Goal: Task Accomplishment & Management: Use online tool/utility

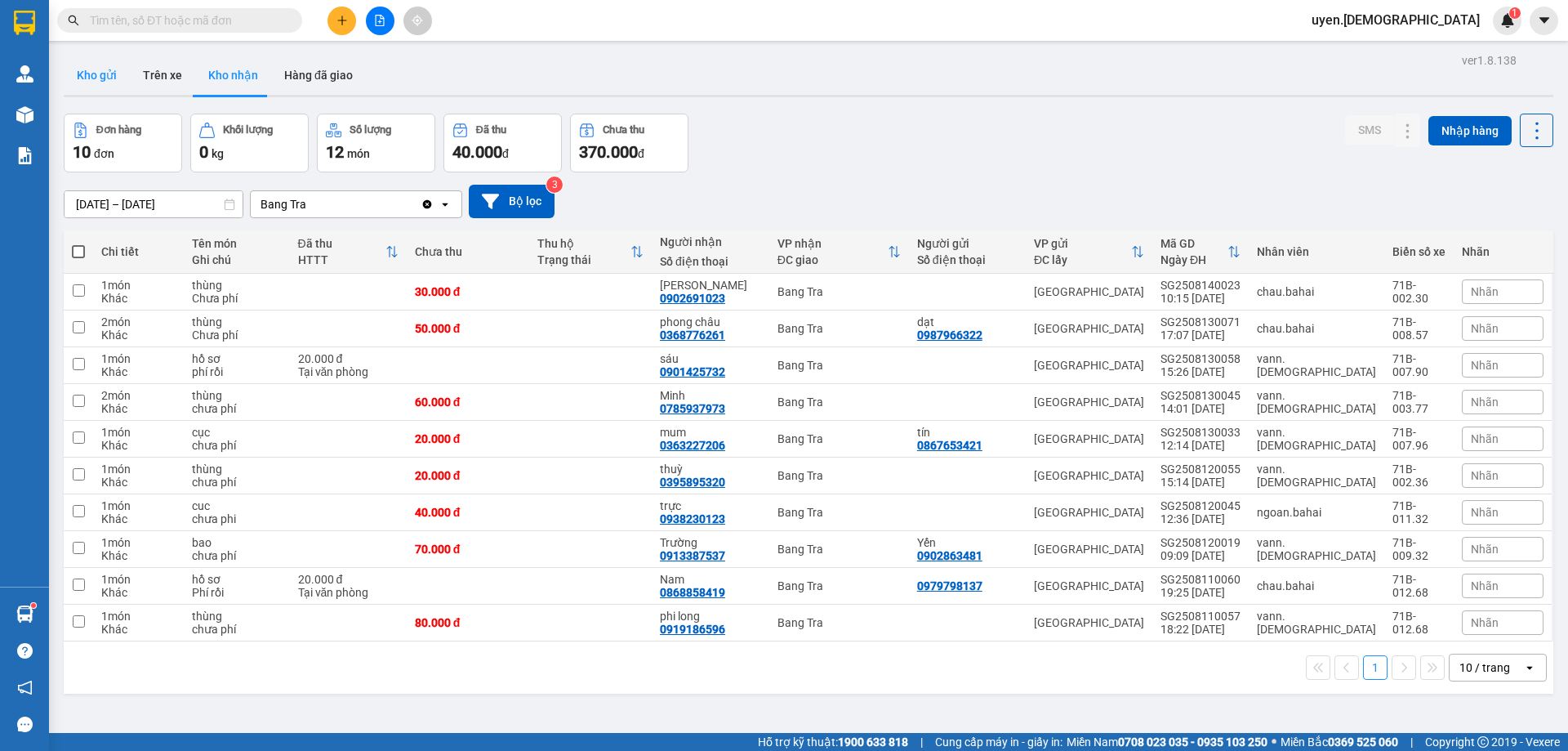
click at [91, 77] on button "Kho gửi" at bounding box center [96, 75] width 66 height 39
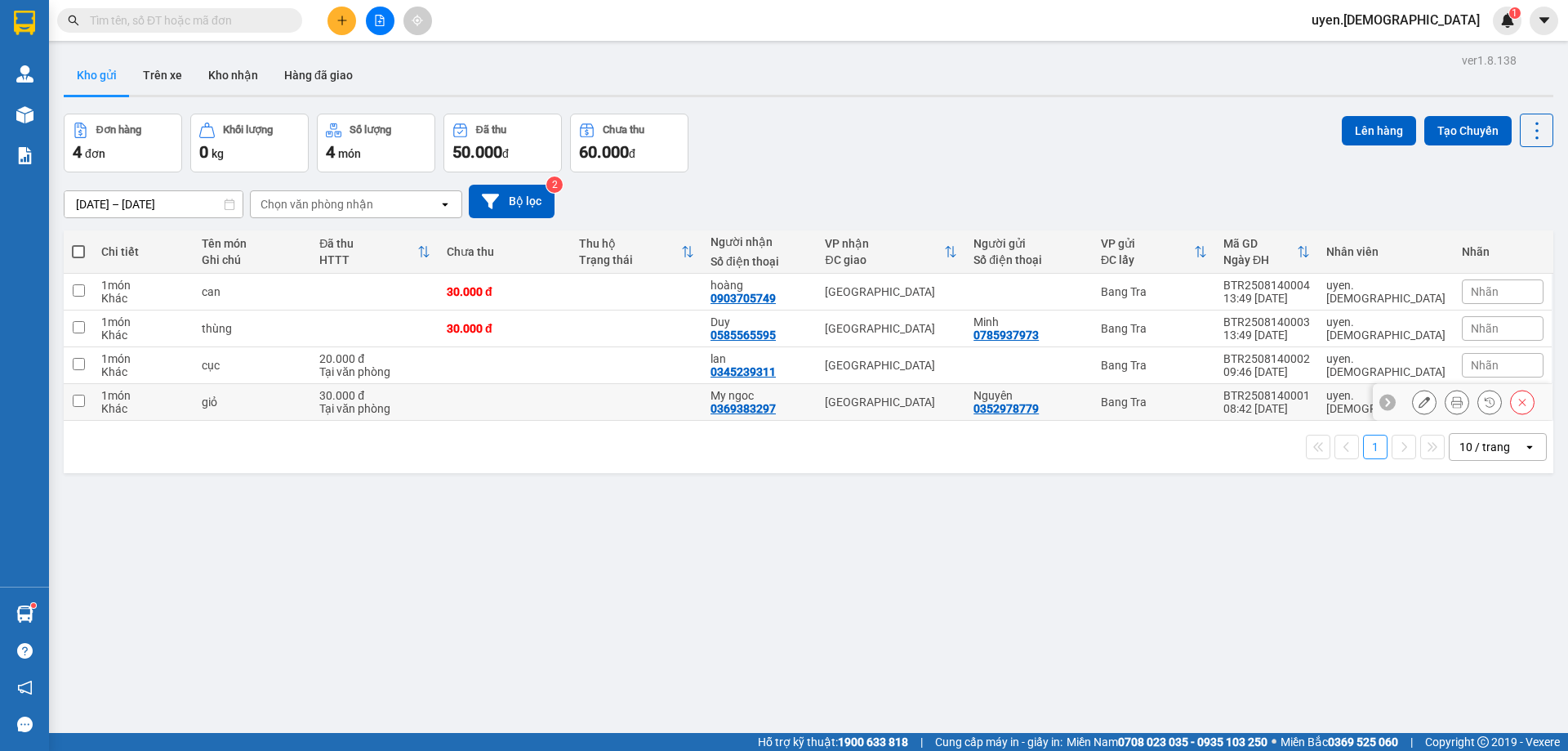
click at [485, 394] on td at bounding box center [505, 402] width 132 height 37
checkbox input "true"
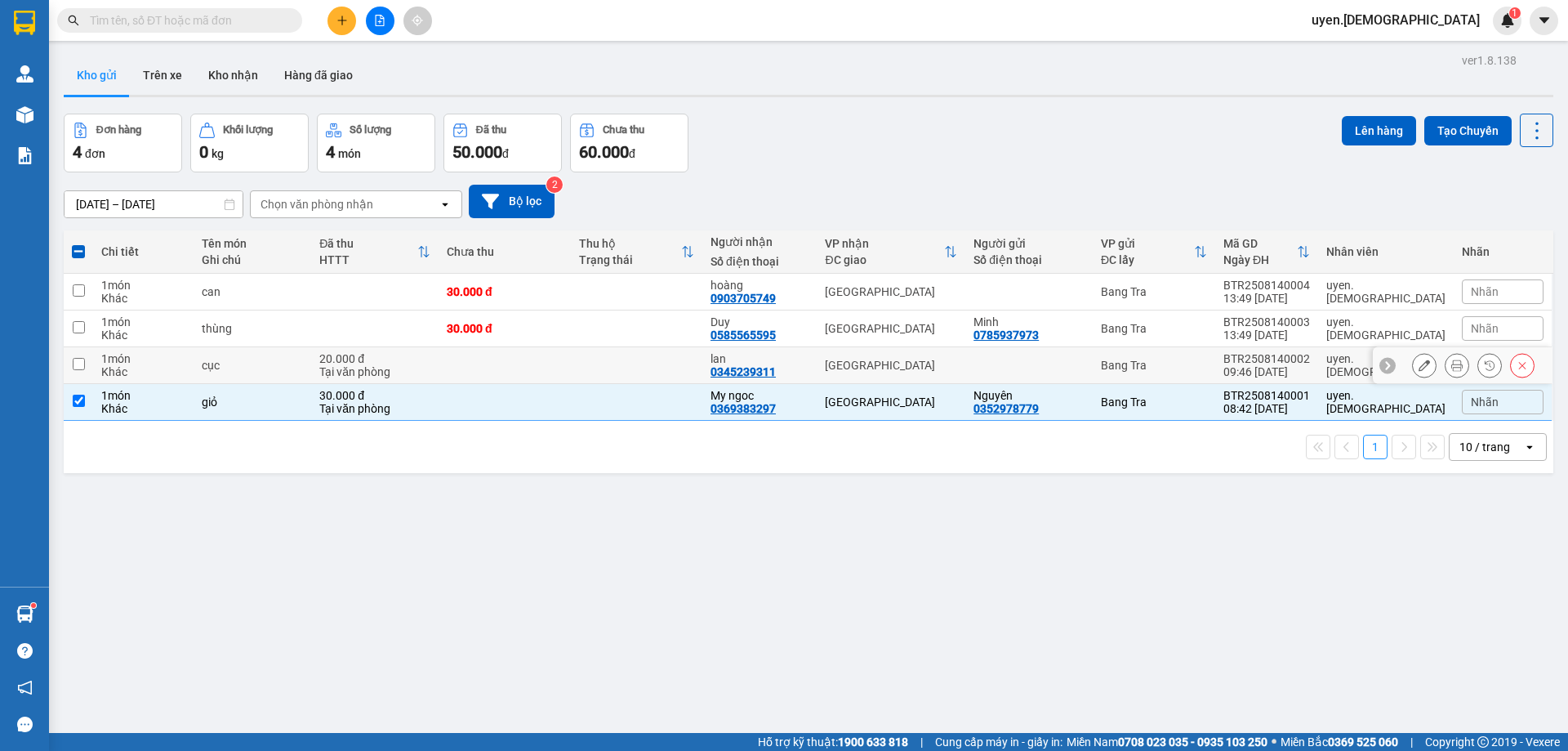
click at [703, 361] on td at bounding box center [636, 365] width 132 height 37
checkbox input "true"
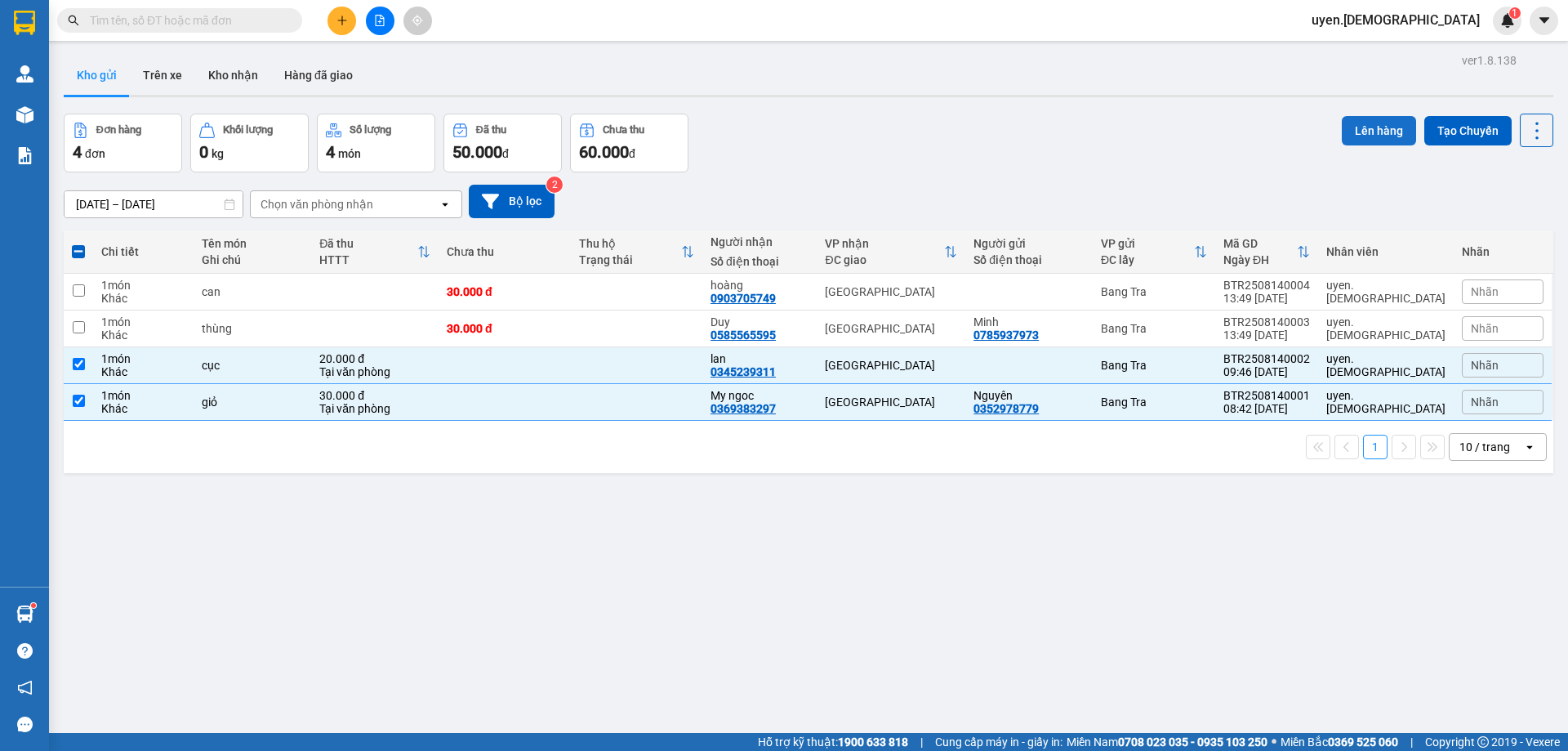
click at [1365, 140] on button "Lên hàng" at bounding box center [1378, 130] width 74 height 29
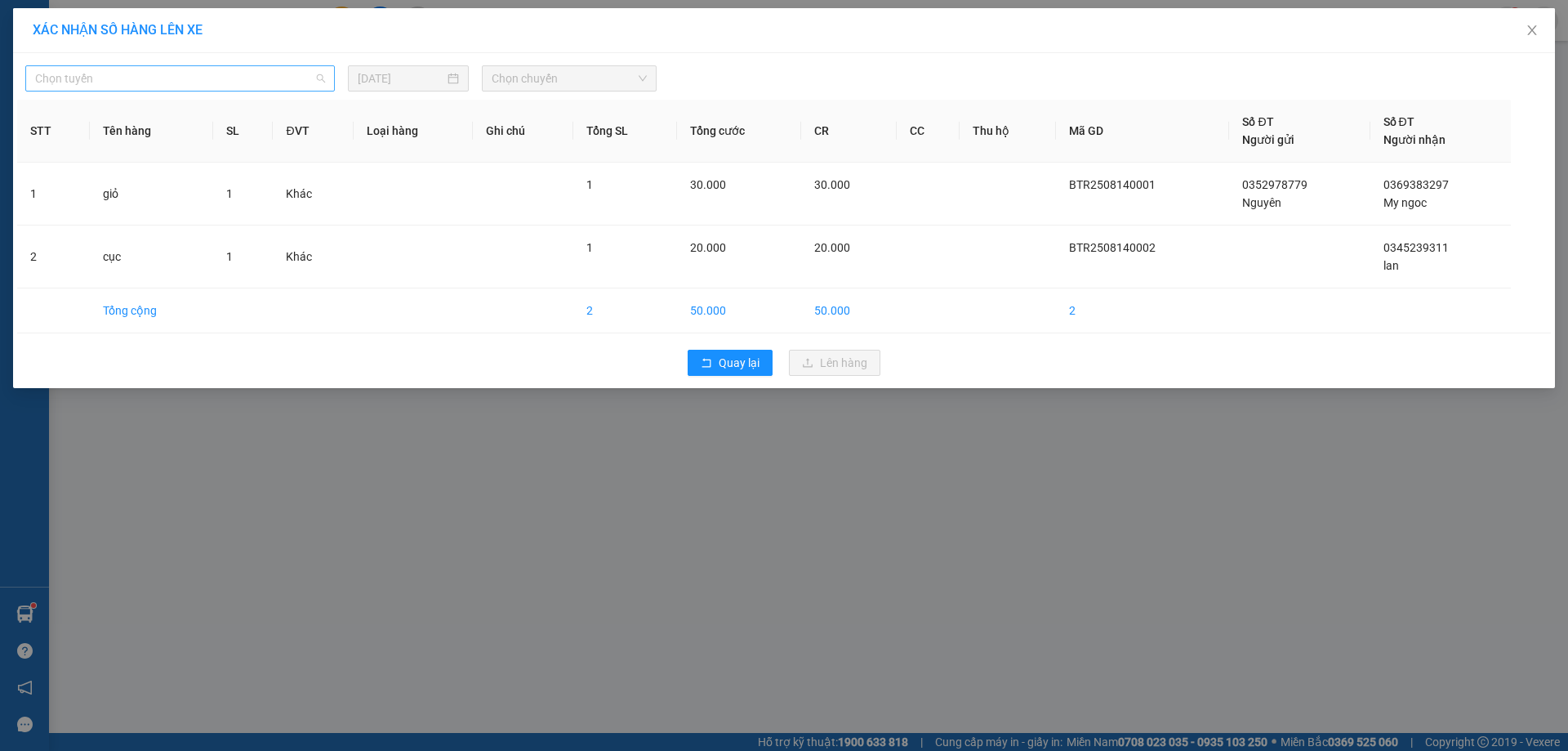
click at [280, 70] on span "Chọn tuyến" at bounding box center [179, 78] width 290 height 24
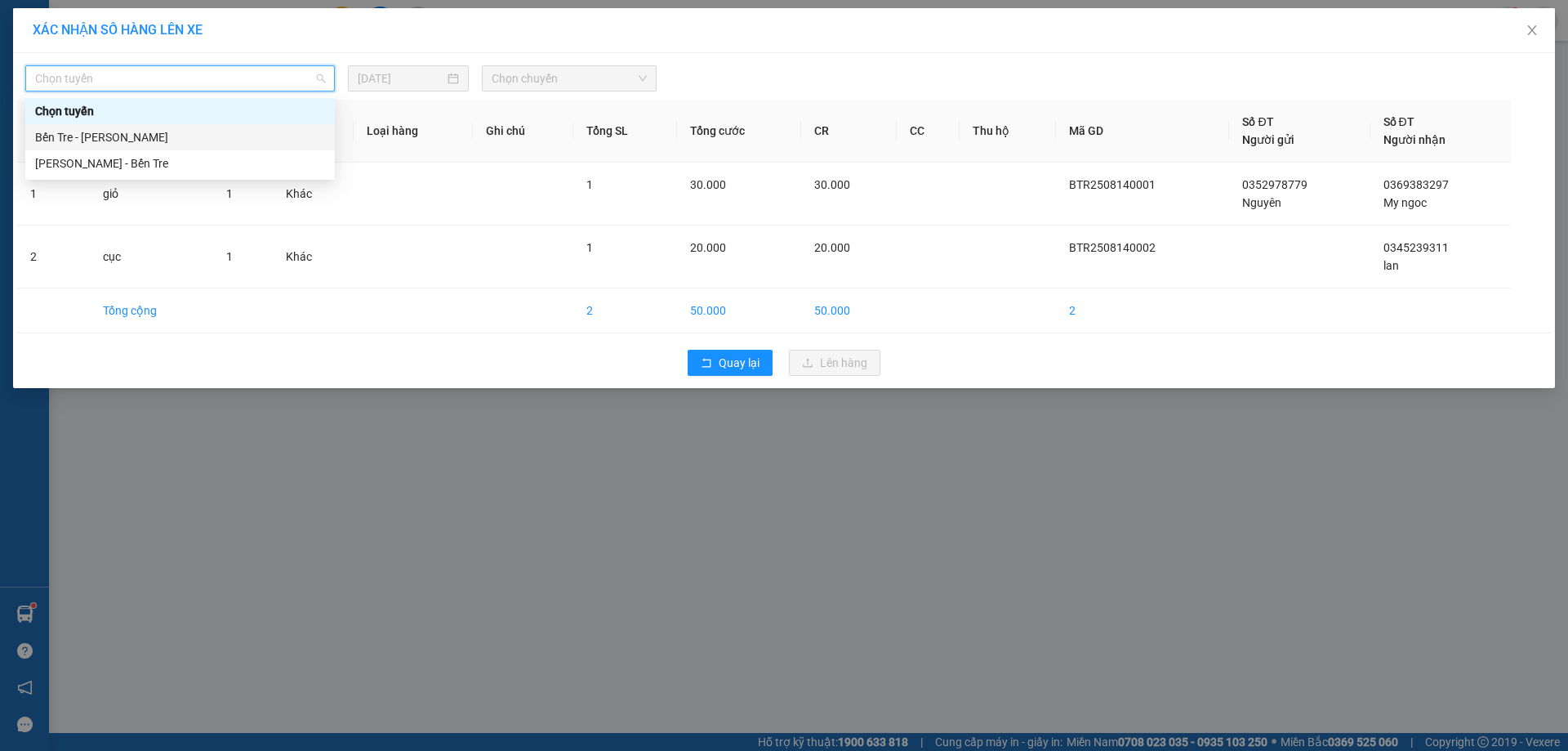
click at [135, 134] on div "Bến Tre - [PERSON_NAME]" at bounding box center [179, 137] width 290 height 18
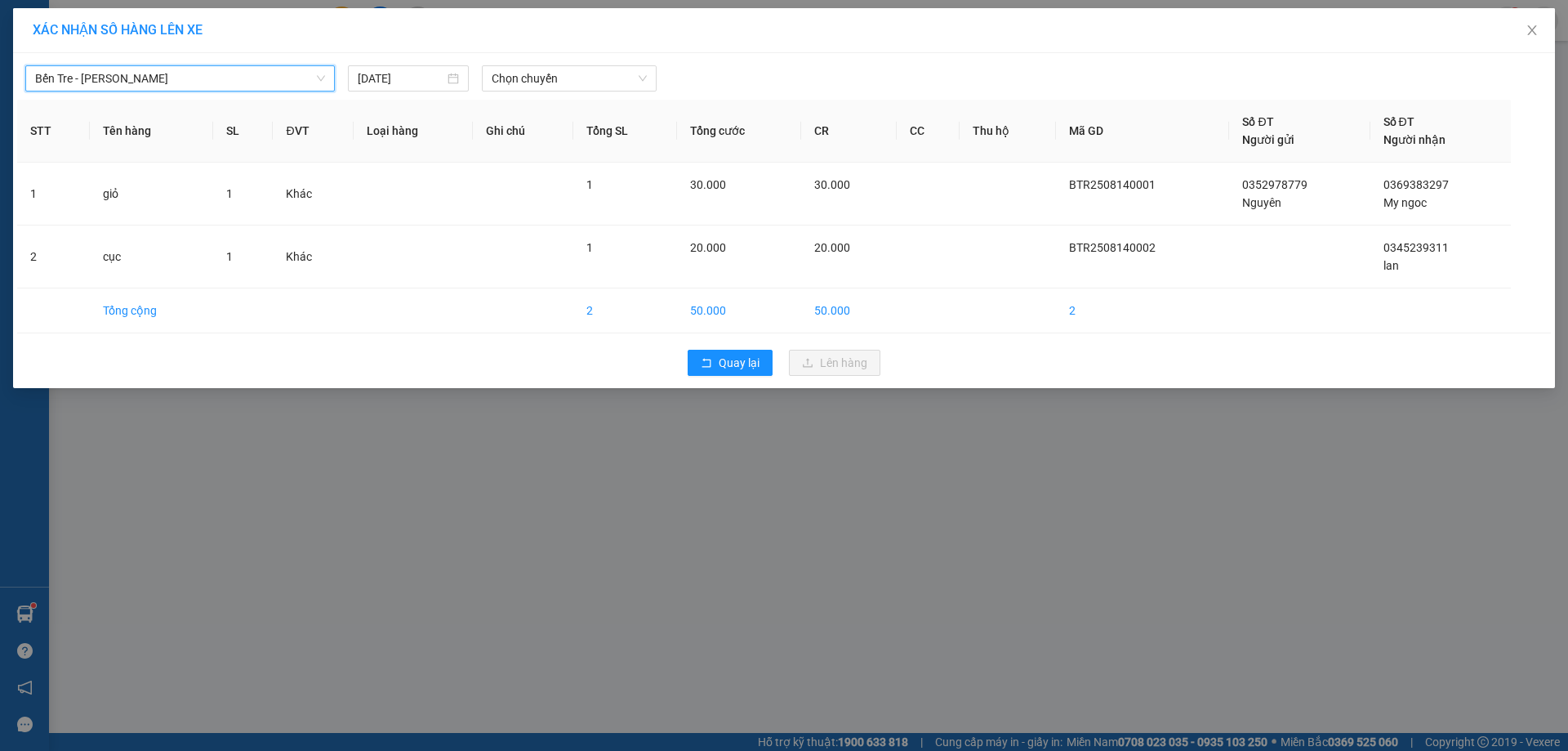
click at [596, 108] on body "Kết quả tìm kiếm ( 0 ) Bộ lọc Thuộc VP này No Data uyen.bahai 1 Quản Lý Quản lý…" at bounding box center [784, 376] width 1568 height 751
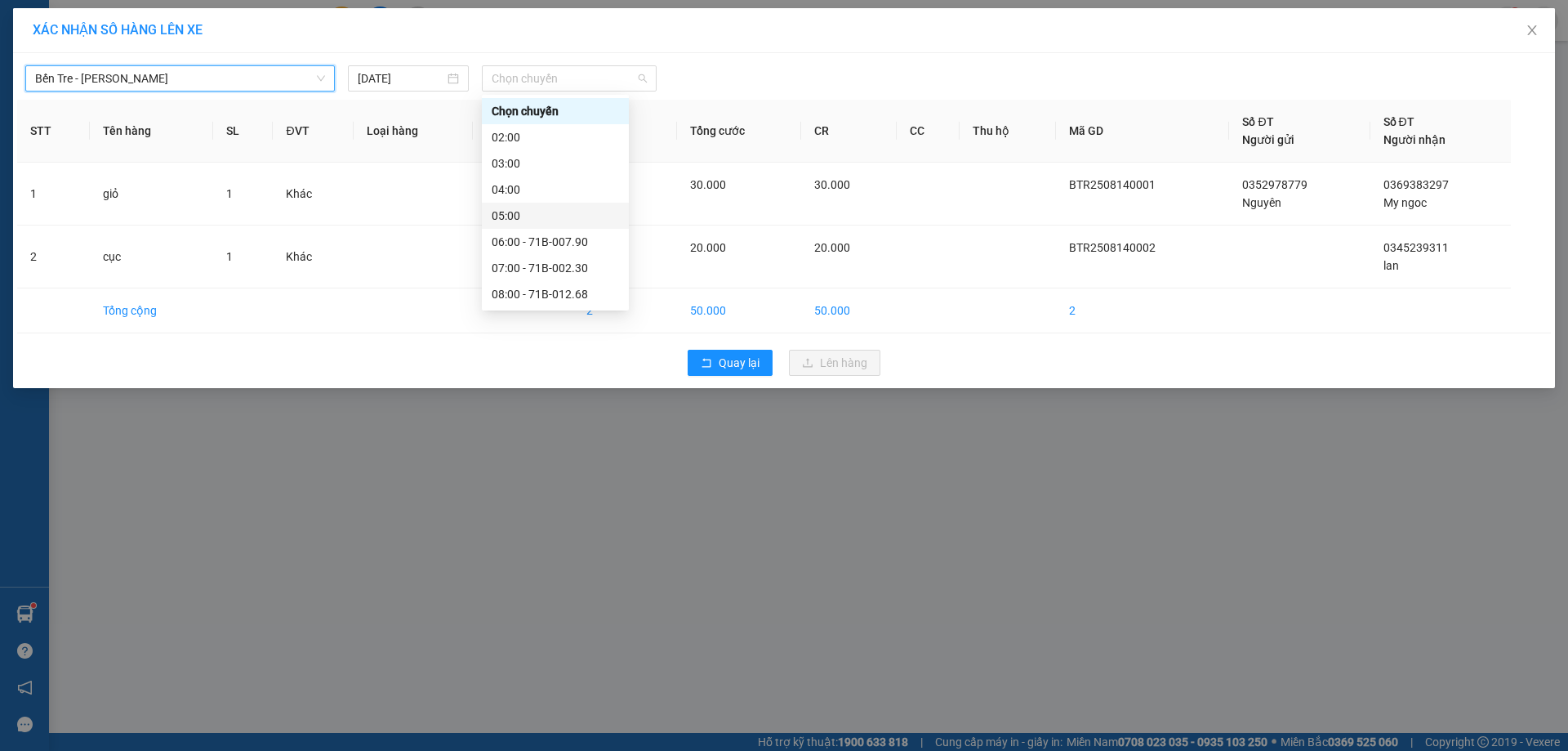
scroll to position [163, 0]
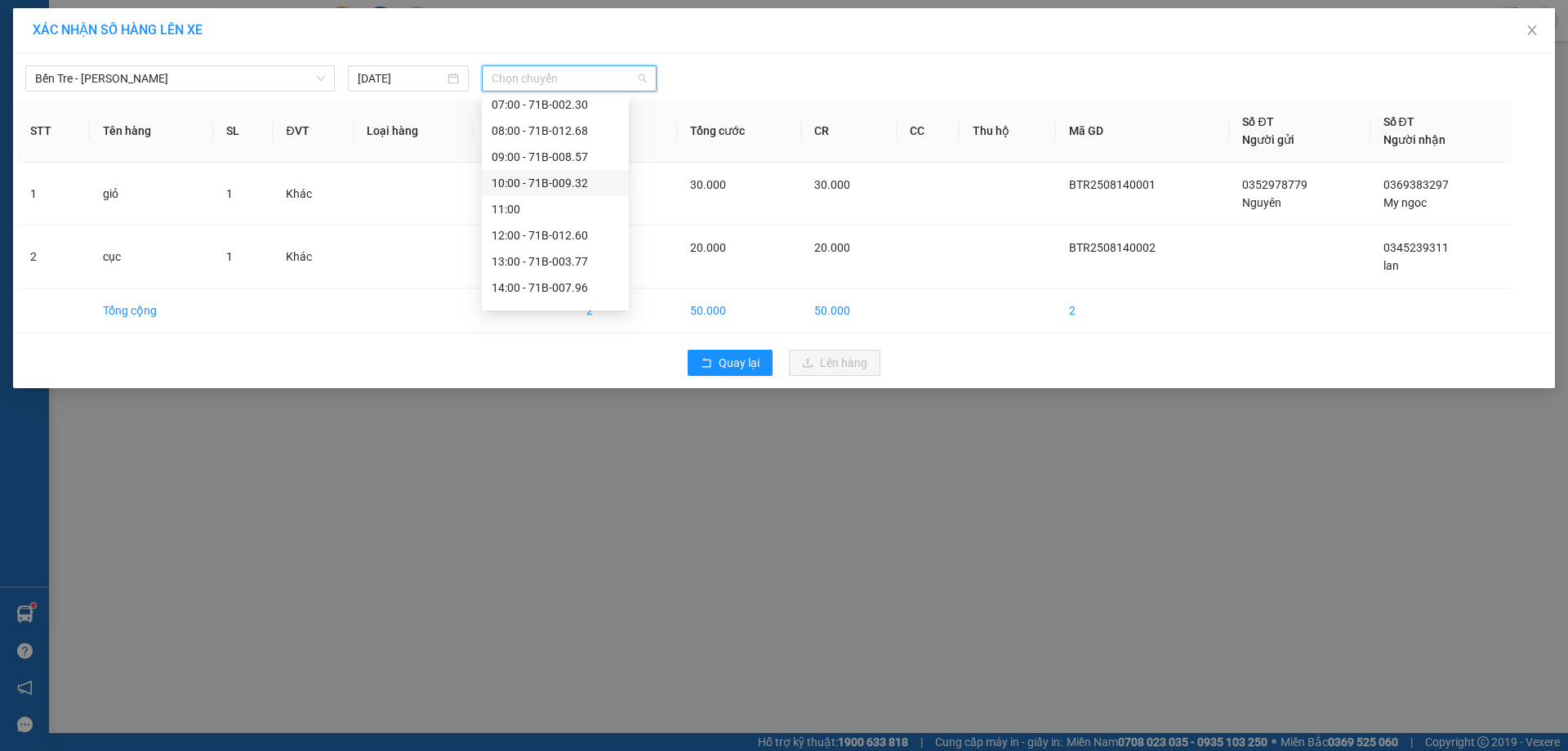
click at [524, 175] on div "10:00 - 71B-009.32" at bounding box center [554, 183] width 127 height 18
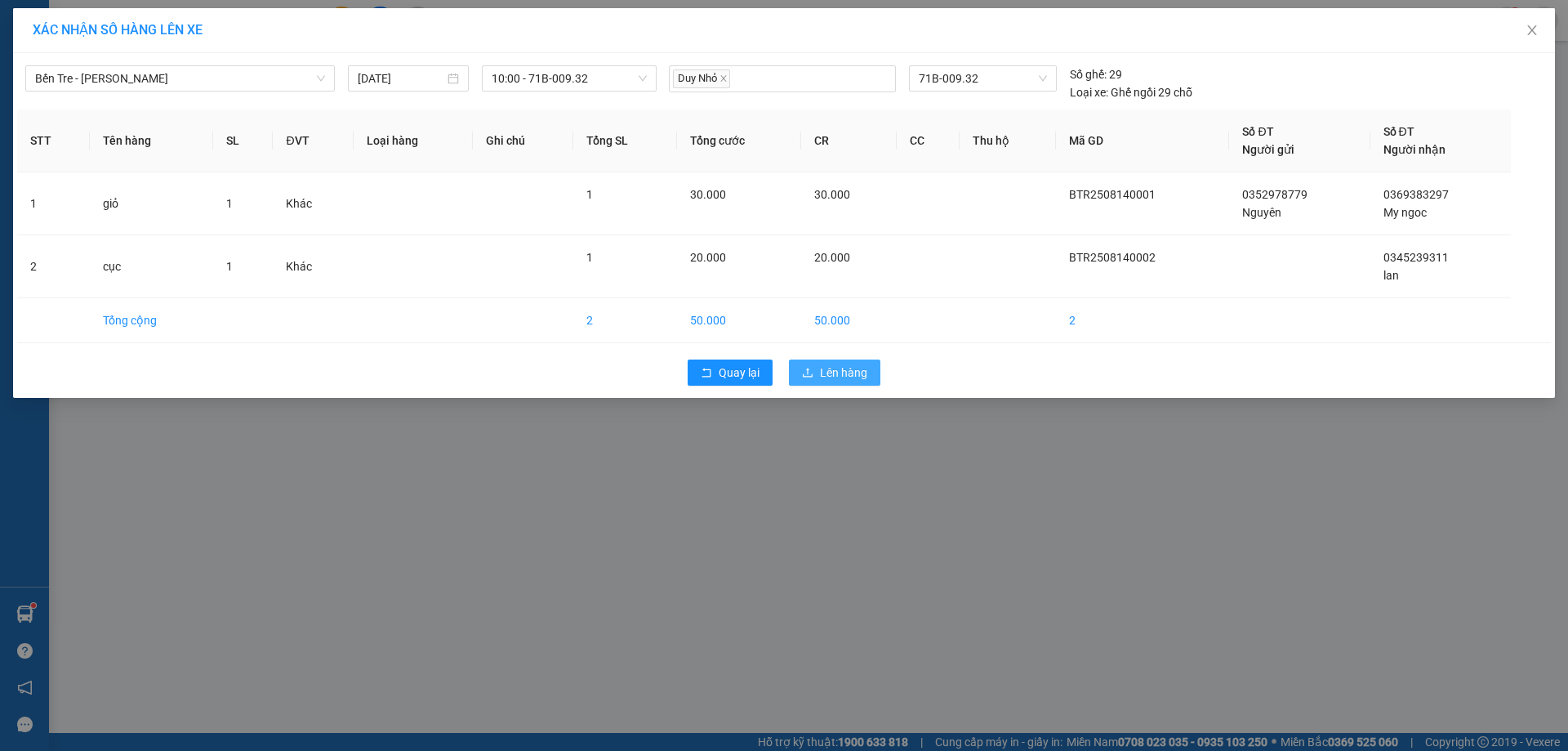
click at [802, 373] on icon "upload" at bounding box center [808, 372] width 12 height 12
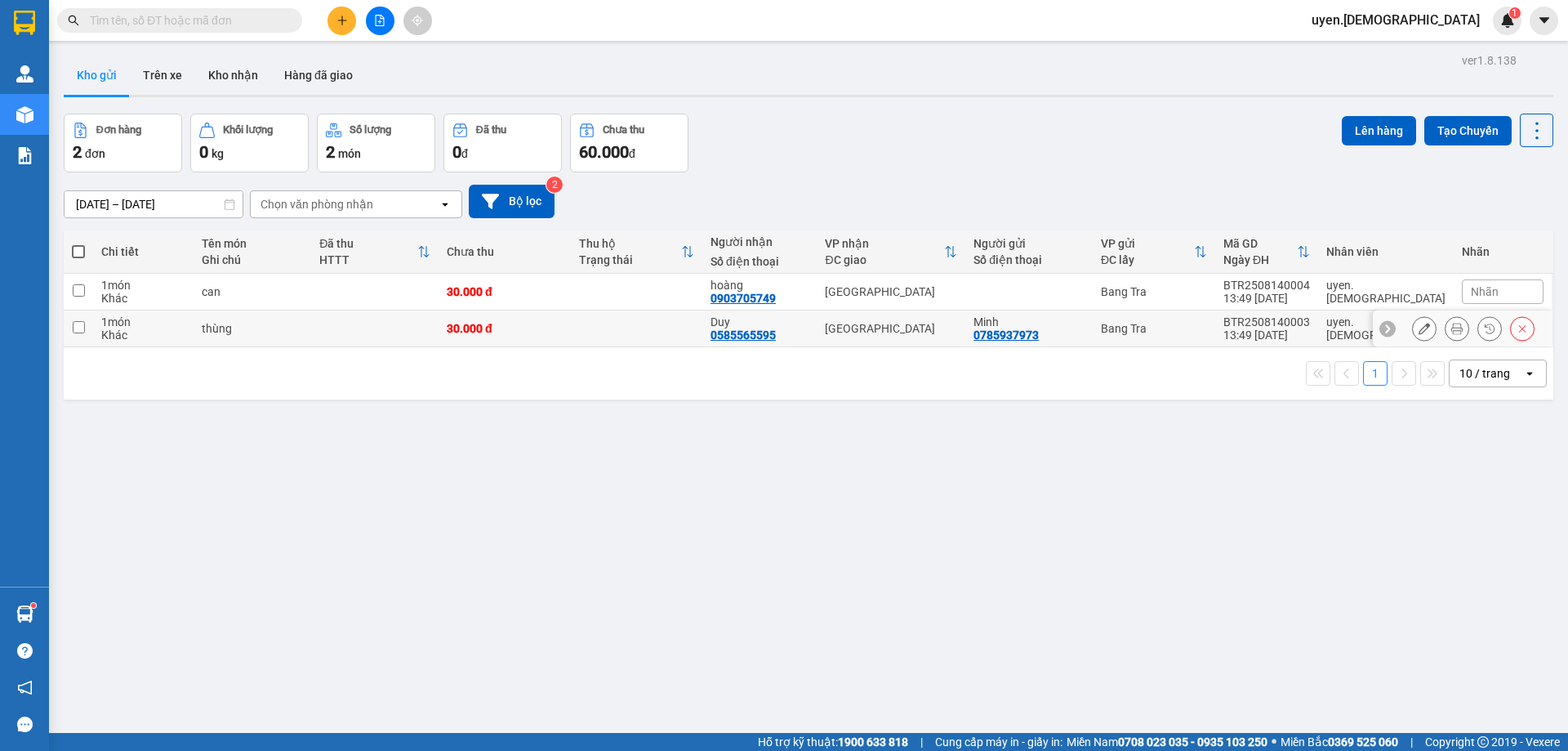
click at [691, 333] on td at bounding box center [636, 328] width 132 height 37
checkbox input "true"
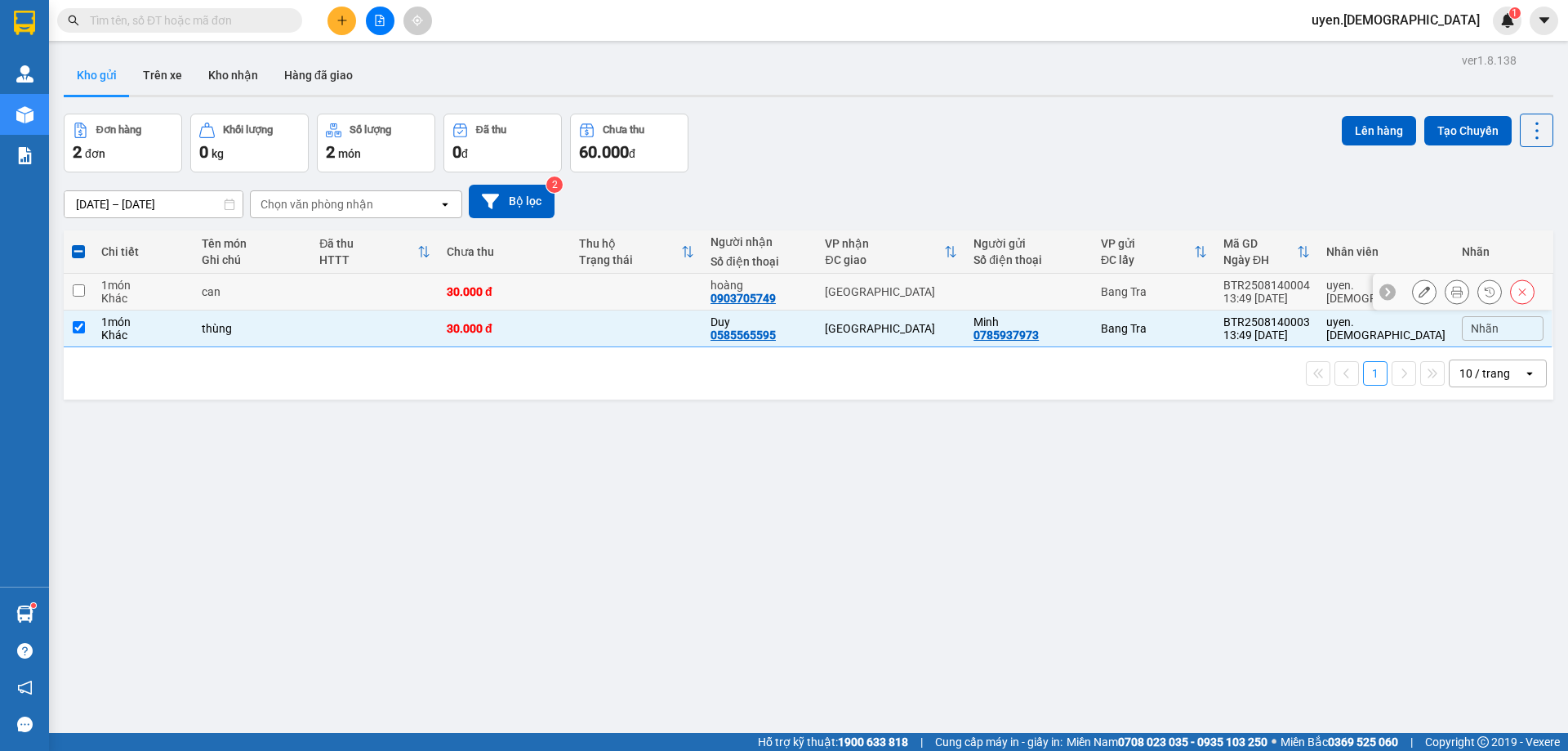
click at [685, 290] on td at bounding box center [636, 292] width 132 height 37
checkbox input "true"
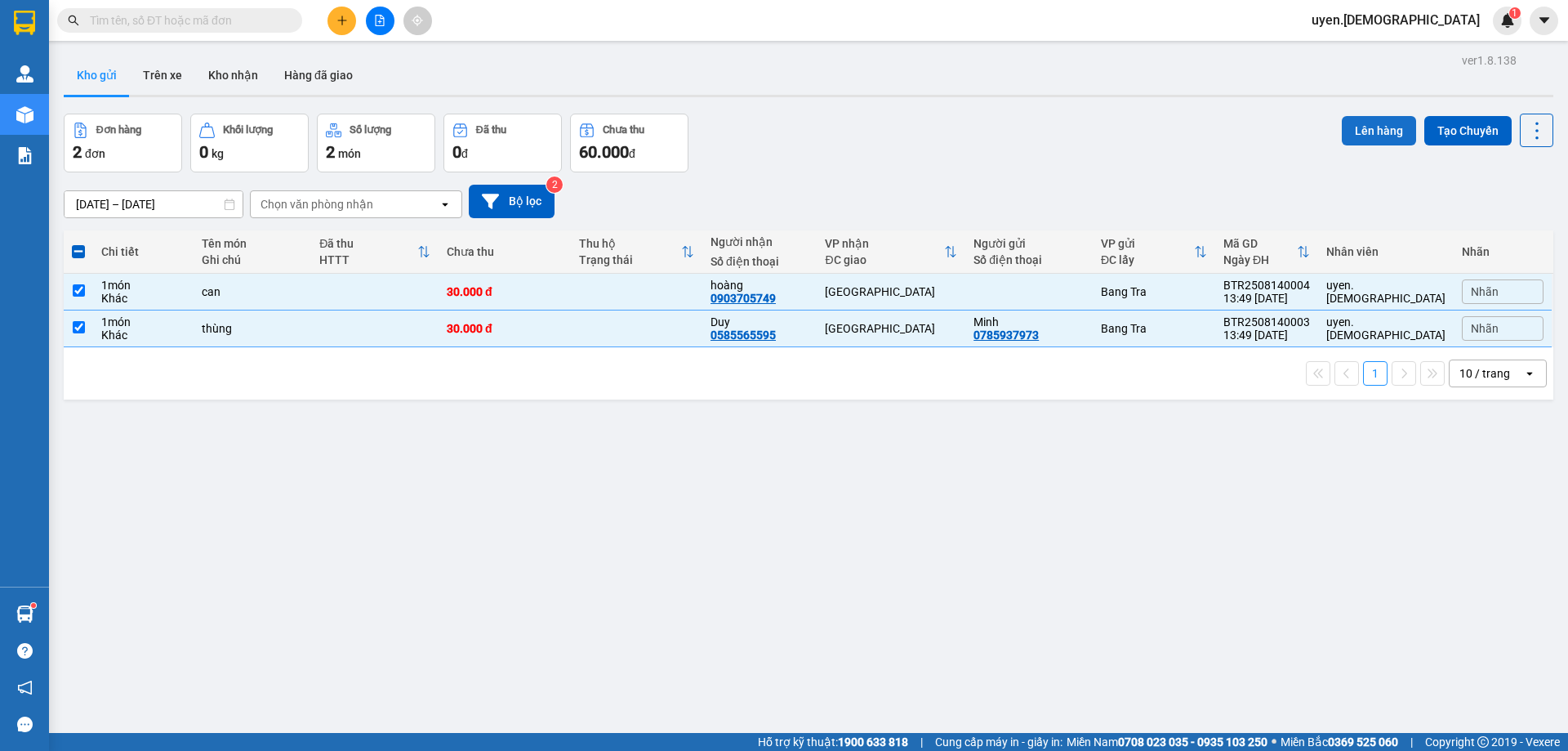
click at [1357, 136] on button "Lên hàng" at bounding box center [1378, 130] width 74 height 29
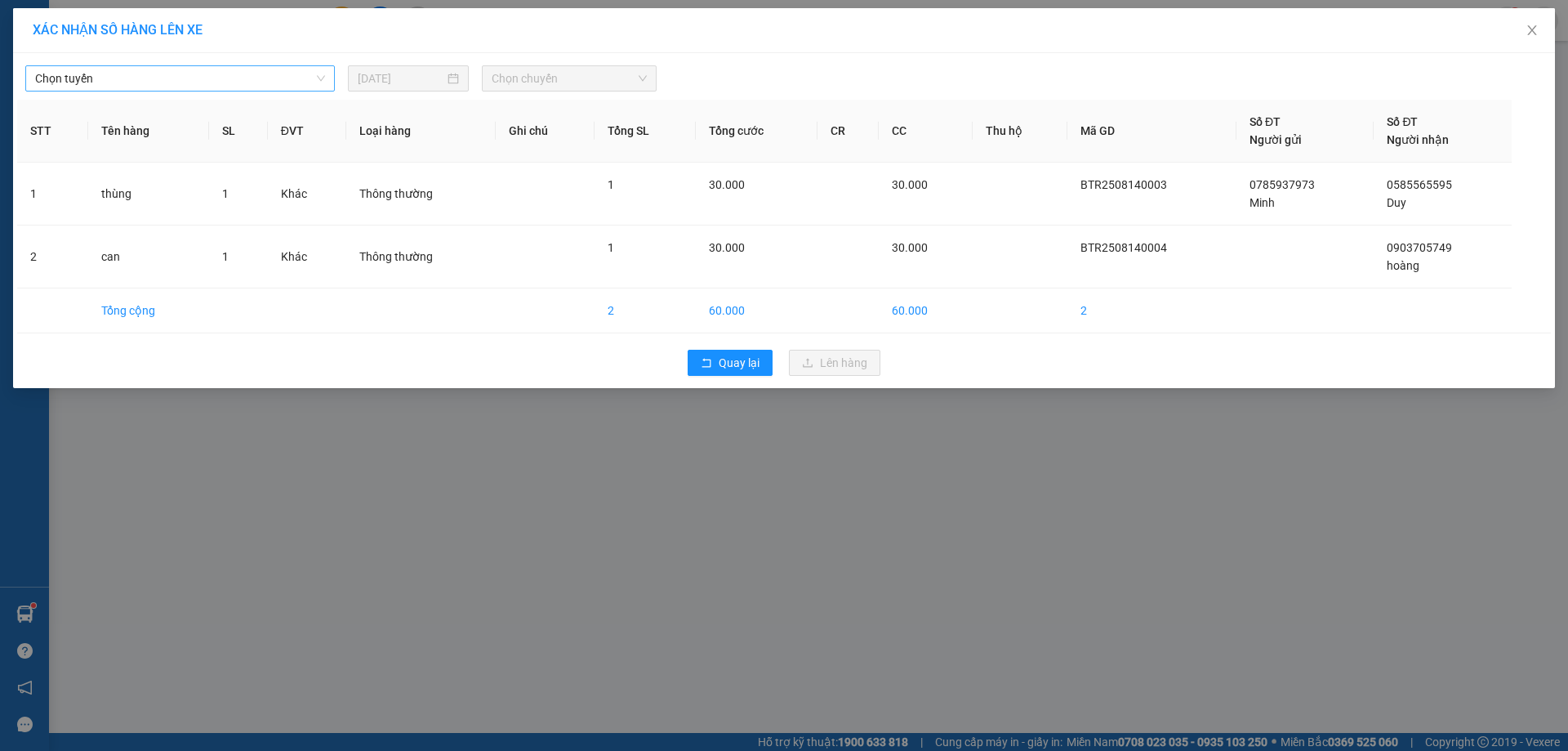
click at [170, 79] on span "Chọn tuyến" at bounding box center [179, 78] width 290 height 24
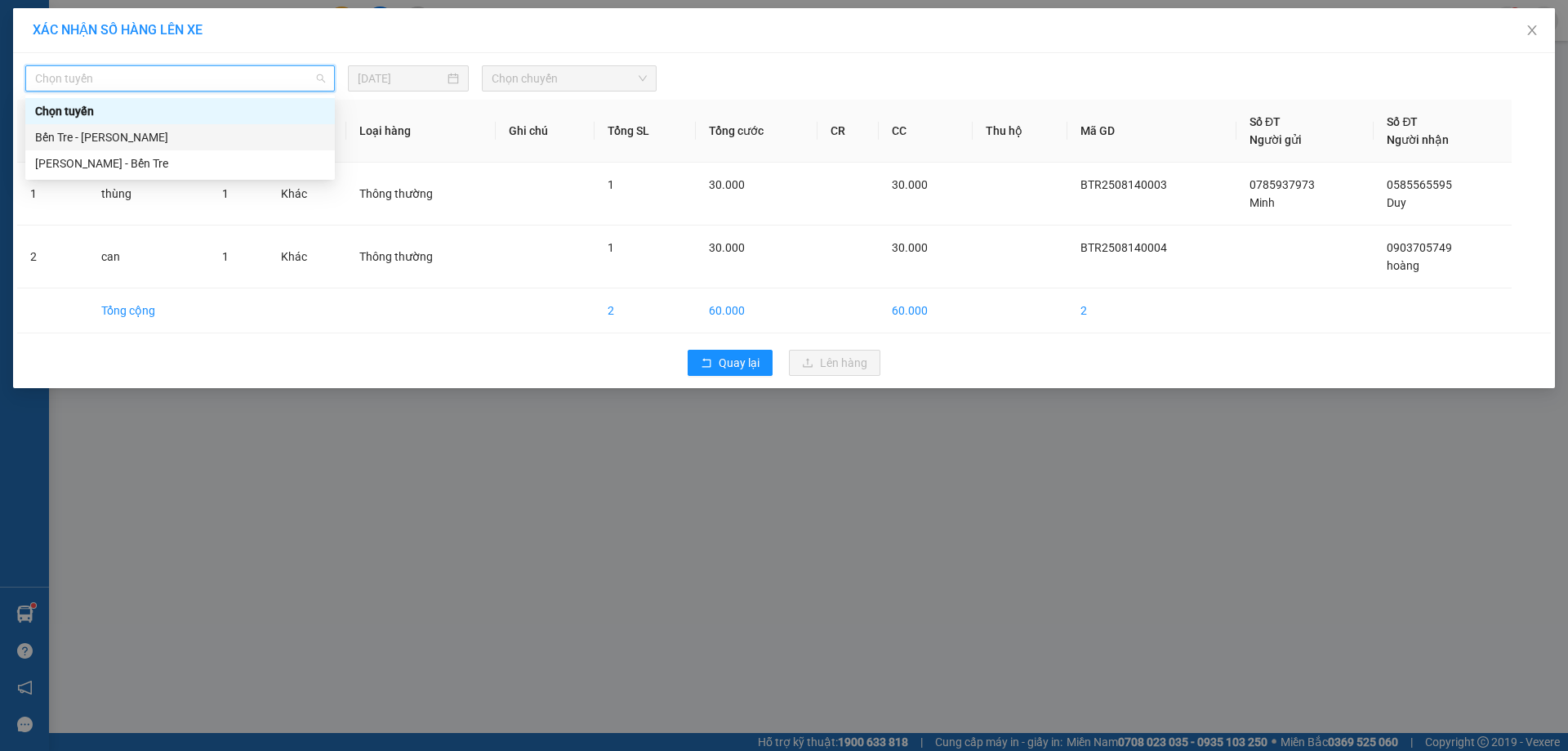
click at [70, 143] on div "Bến Tre - [PERSON_NAME]" at bounding box center [179, 137] width 290 height 18
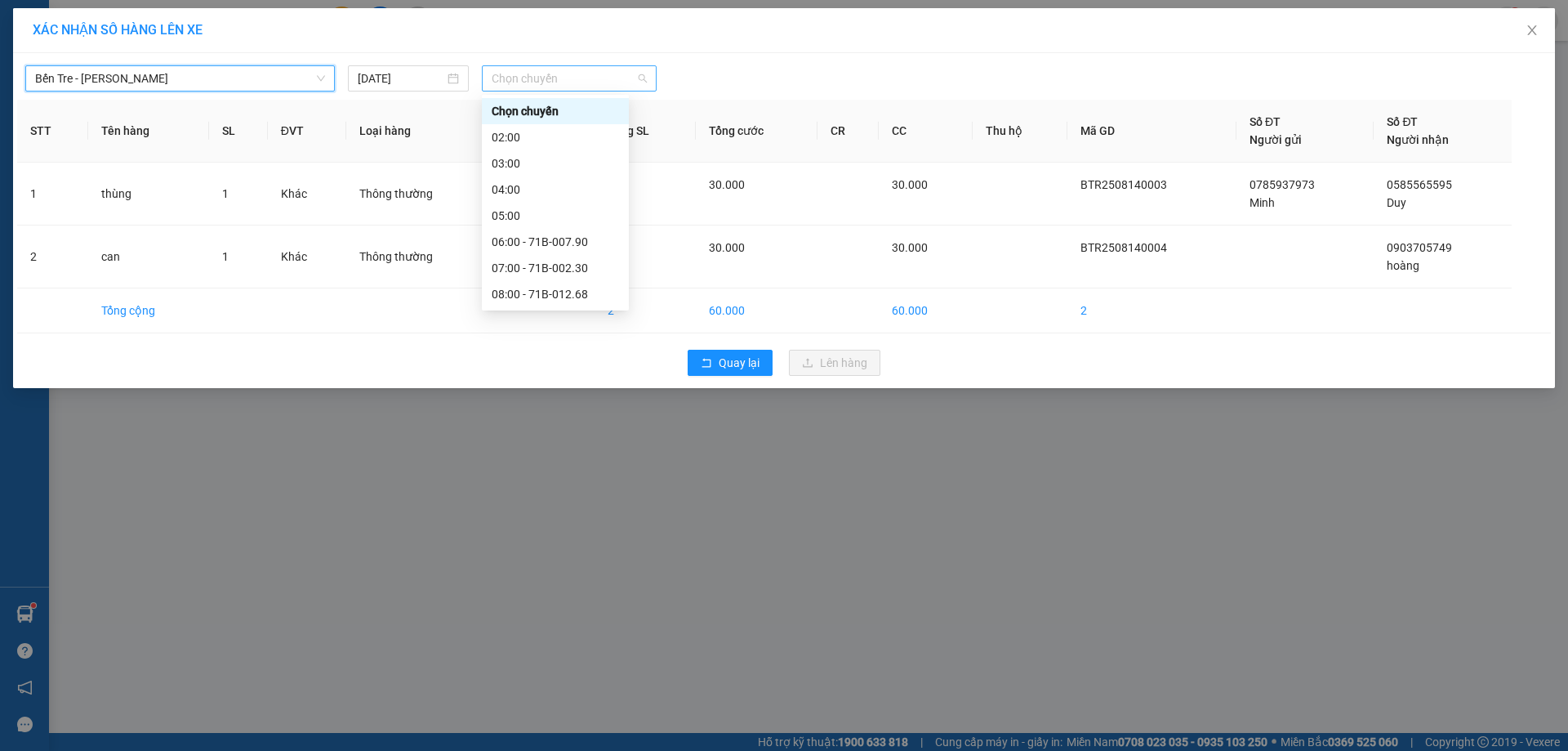
click at [619, 80] on span "Chọn chuyến" at bounding box center [569, 78] width 155 height 24
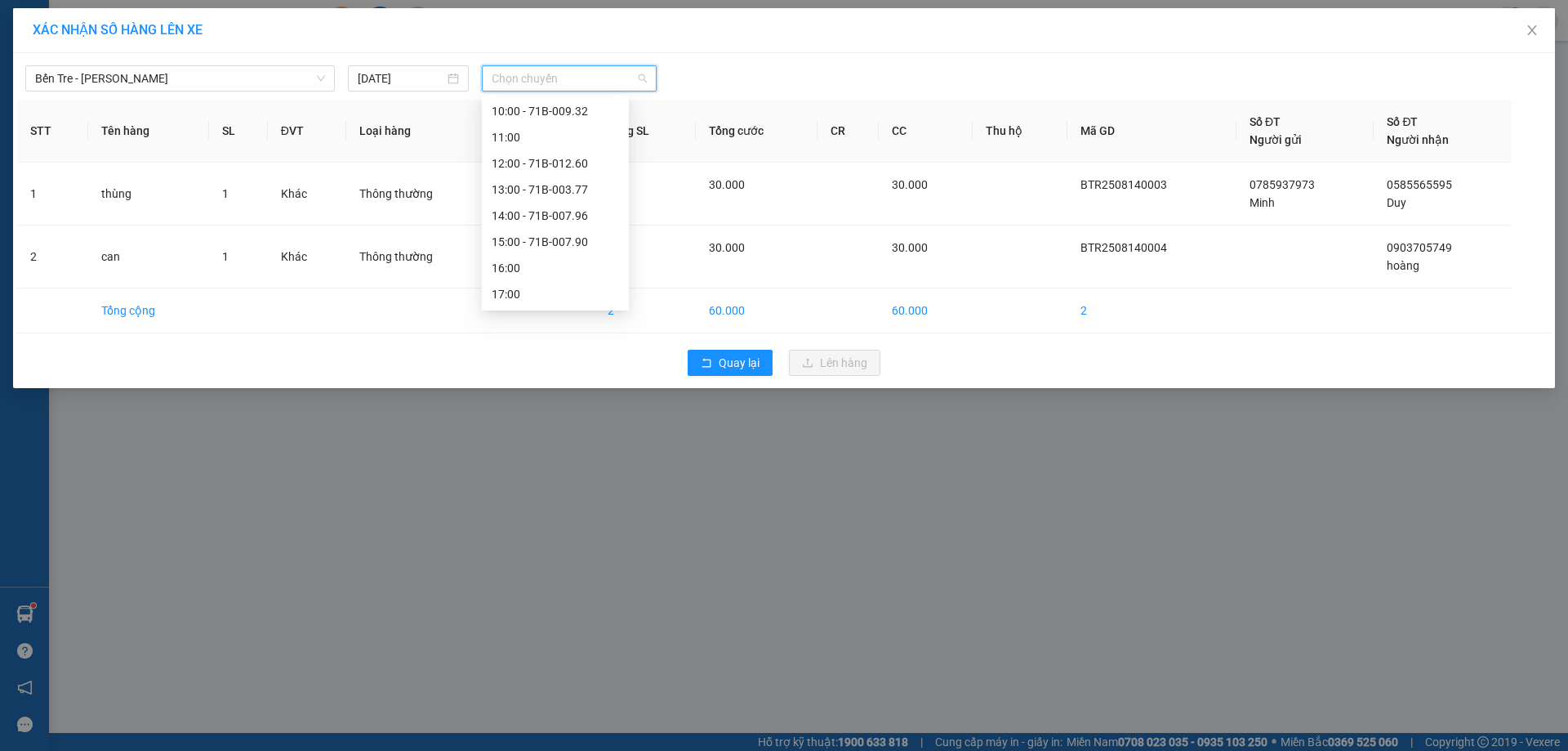
click at [569, 238] on div "15:00 - 71B-007.90" at bounding box center [554, 242] width 127 height 18
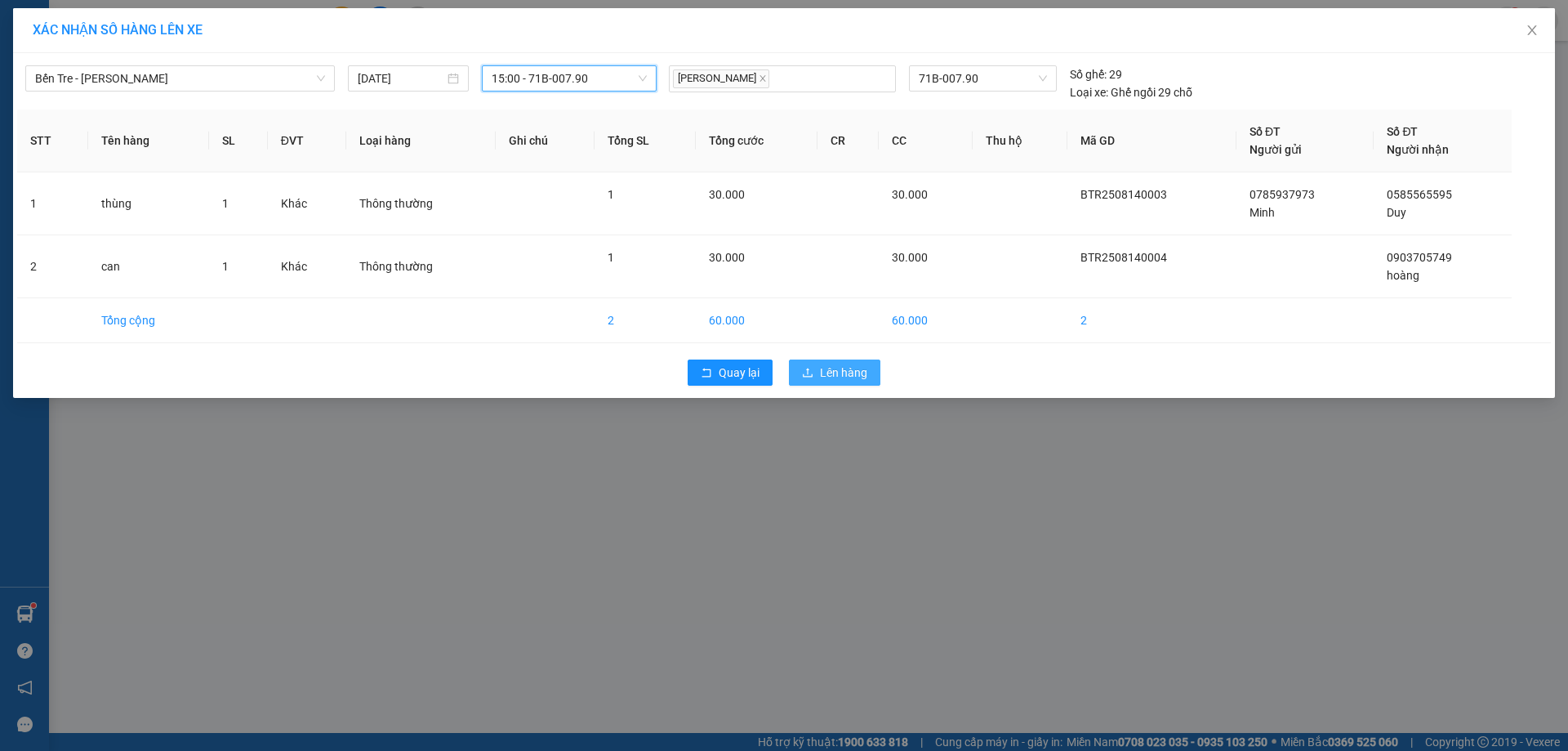
click at [823, 362] on button "Lên hàng" at bounding box center [834, 372] width 92 height 26
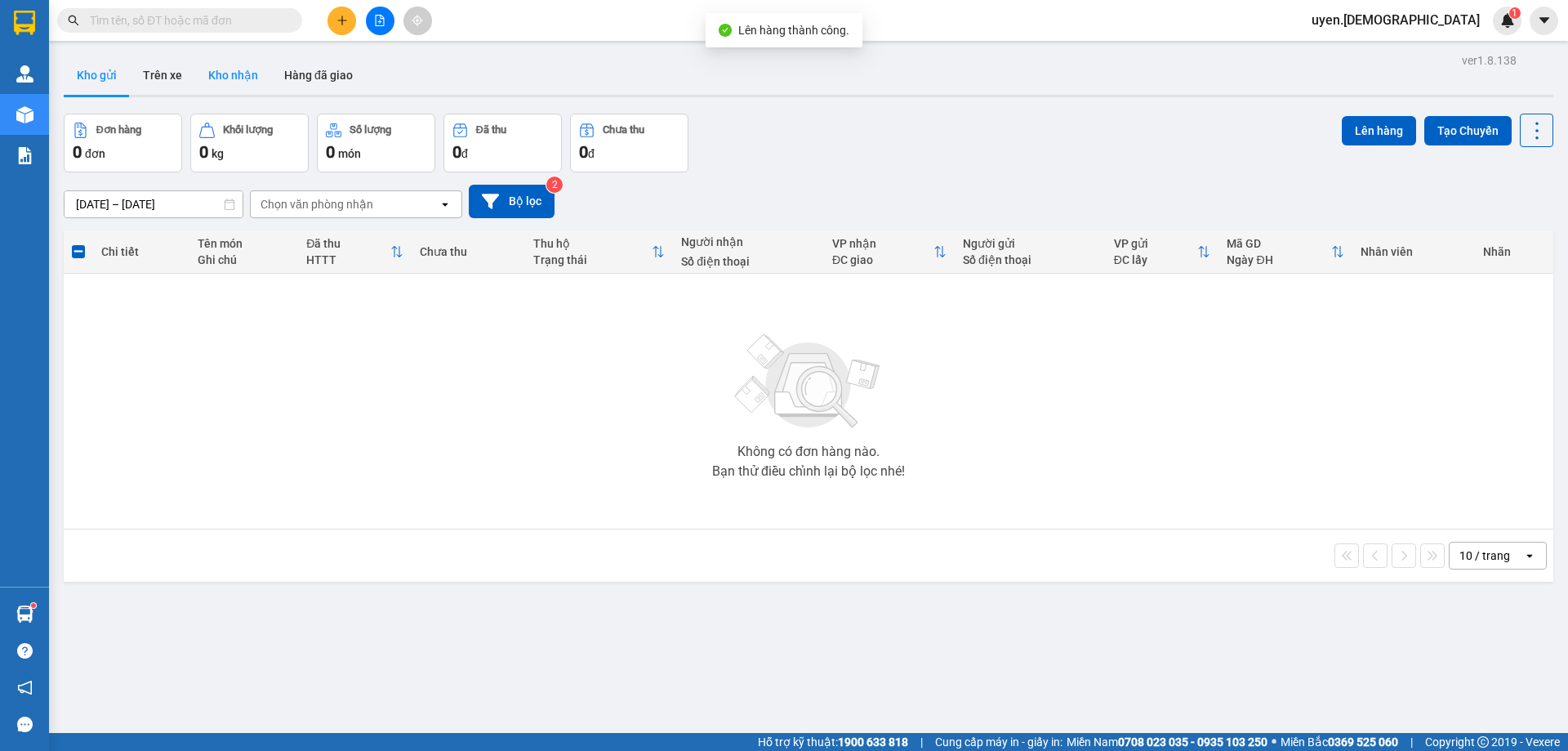
click at [237, 73] on button "Kho nhận" at bounding box center [233, 75] width 76 height 39
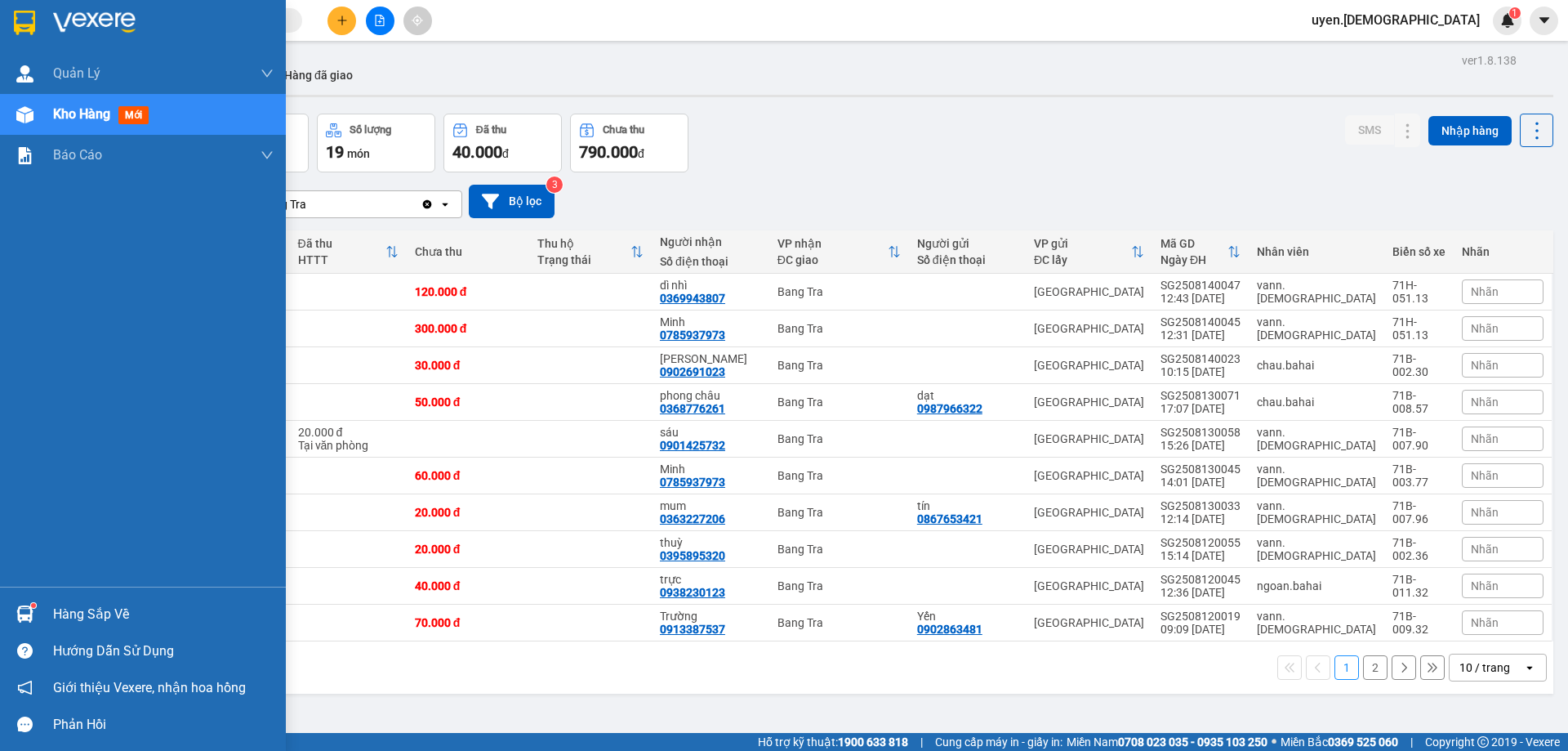
click at [63, 604] on div "Hàng sắp về" at bounding box center [163, 614] width 220 height 24
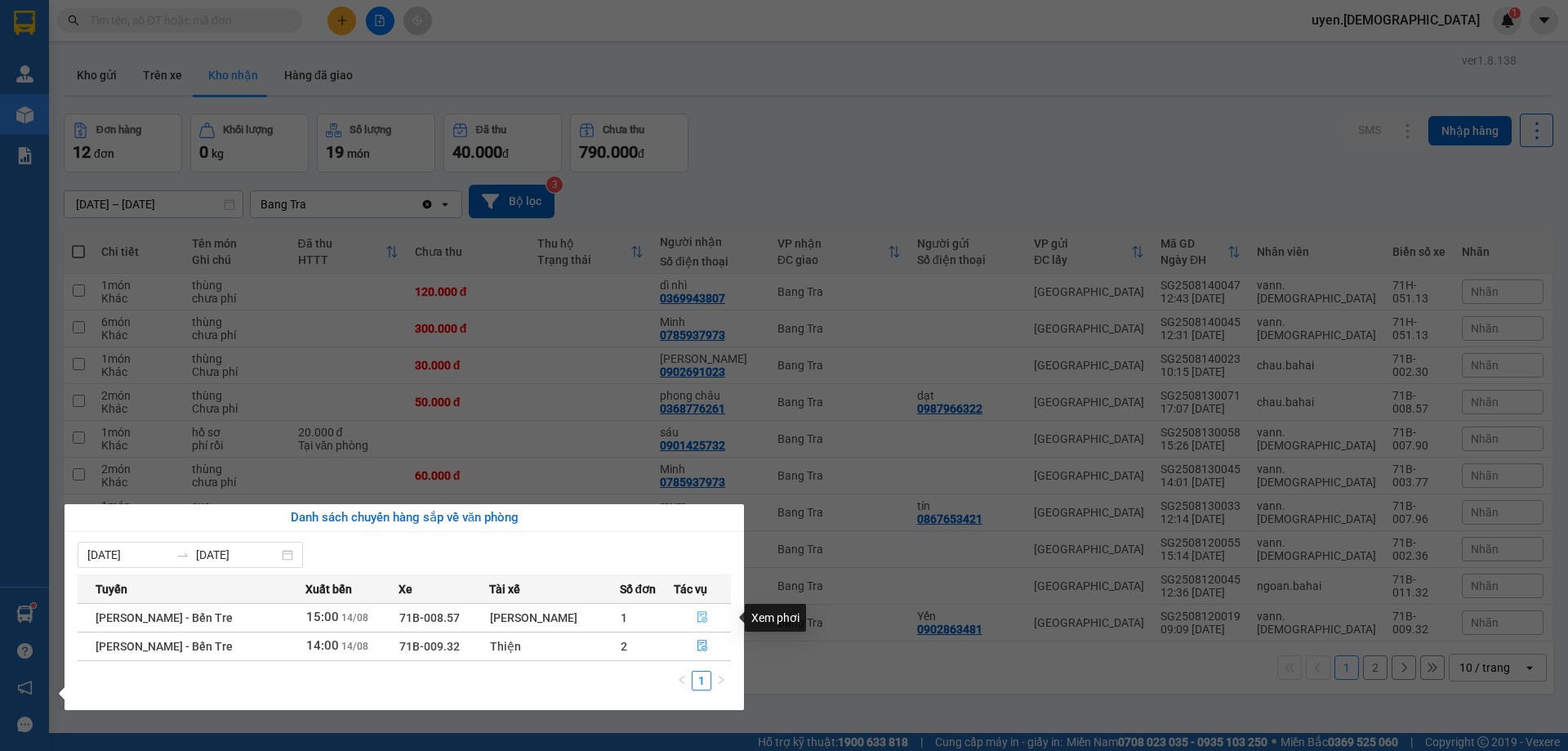
click at [686, 609] on button "button" at bounding box center [702, 617] width 55 height 26
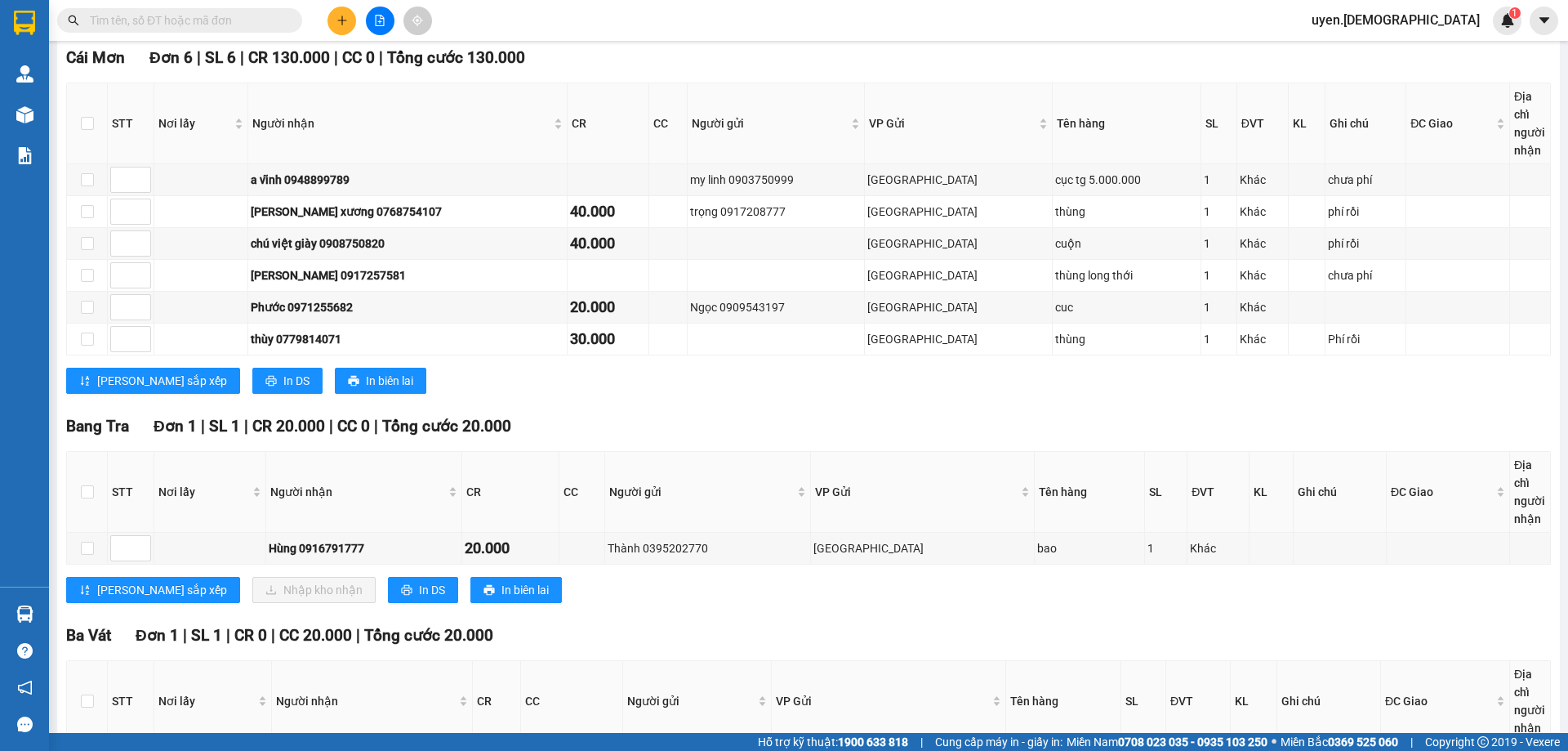
scroll to position [326, 0]
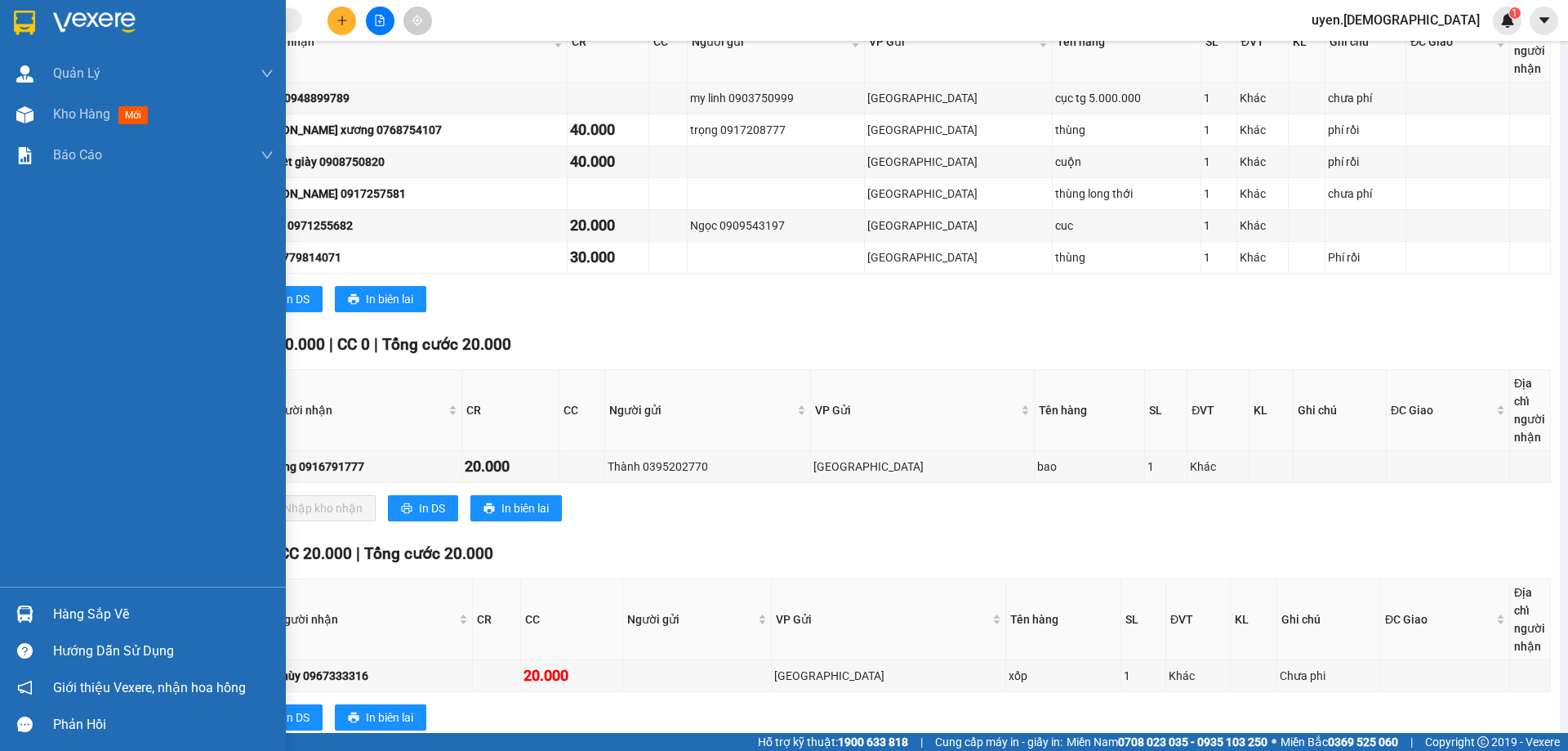
click at [61, 619] on div "Hàng sắp về" at bounding box center [163, 614] width 220 height 24
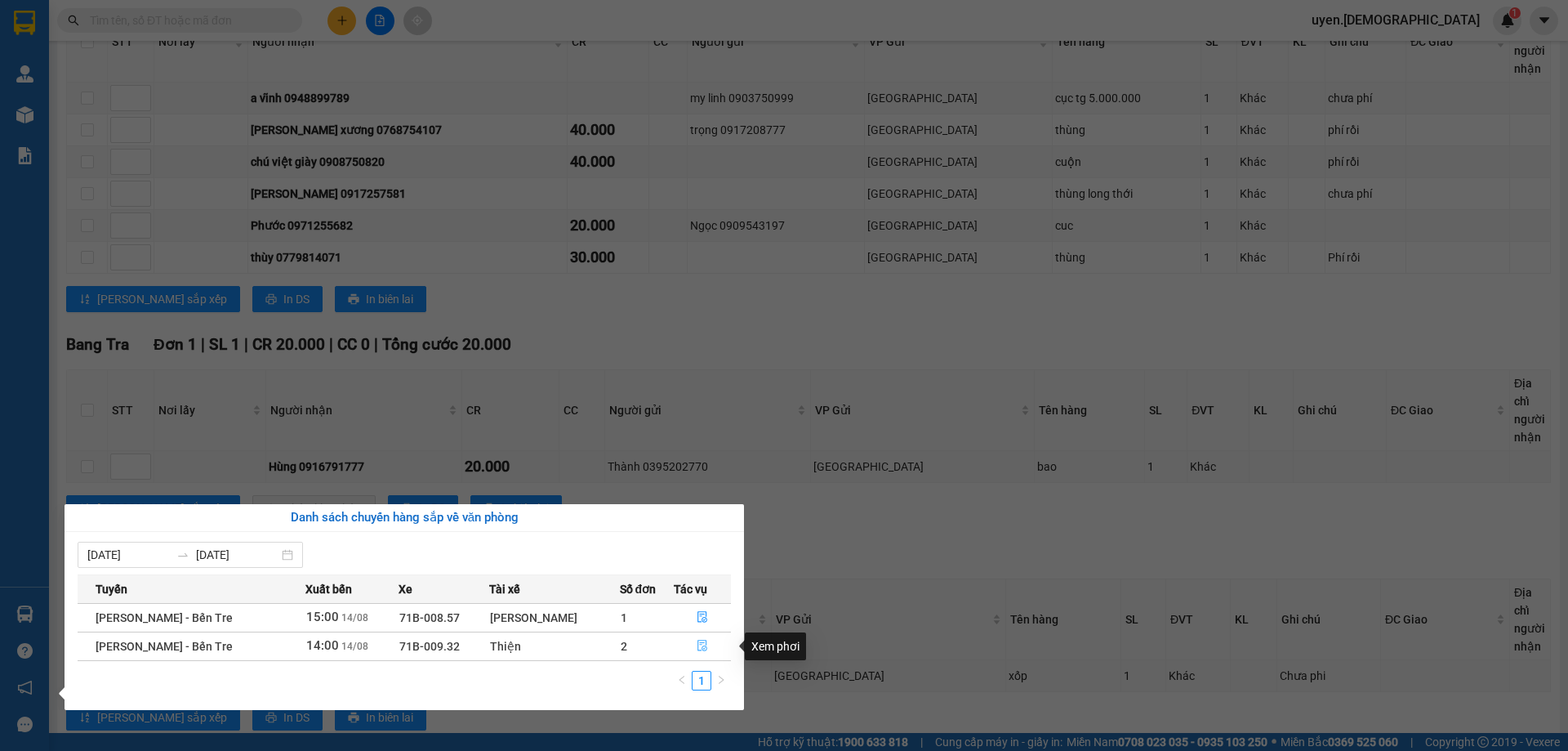
click at [697, 645] on icon "file-done" at bounding box center [702, 645] width 12 height 12
